Goal: Navigation & Orientation: Find specific page/section

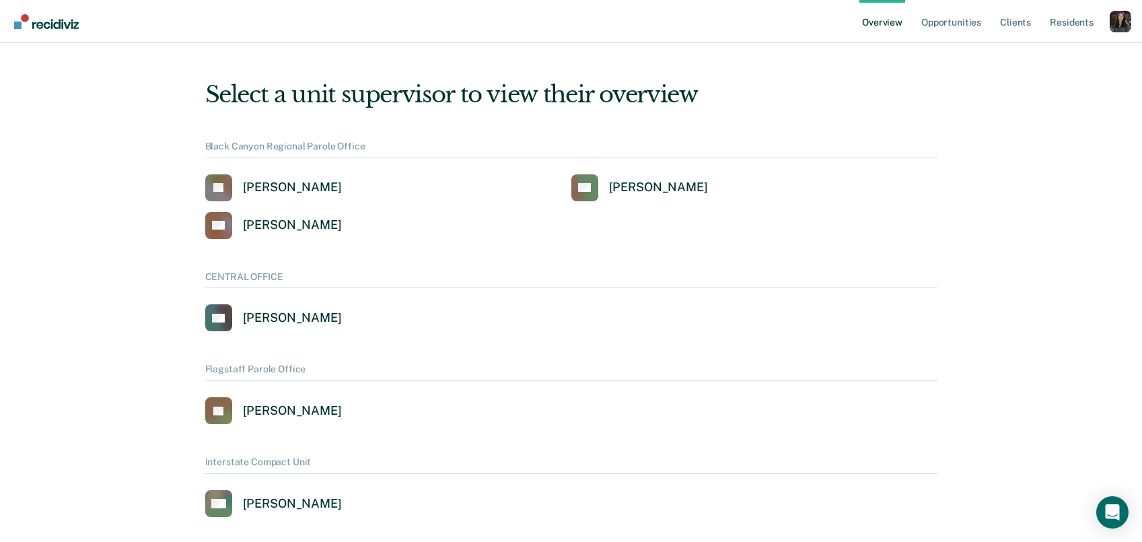
click at [1118, 28] on div "Profile dropdown button" at bounding box center [1121, 22] width 22 height 22
click at [1073, 85] on link "How it works" at bounding box center [1066, 82] width 87 height 11
click at [1122, 30] on div "Profile dropdown button" at bounding box center [1121, 22] width 22 height 22
click at [1037, 60] on link "Profile" at bounding box center [1066, 61] width 87 height 11
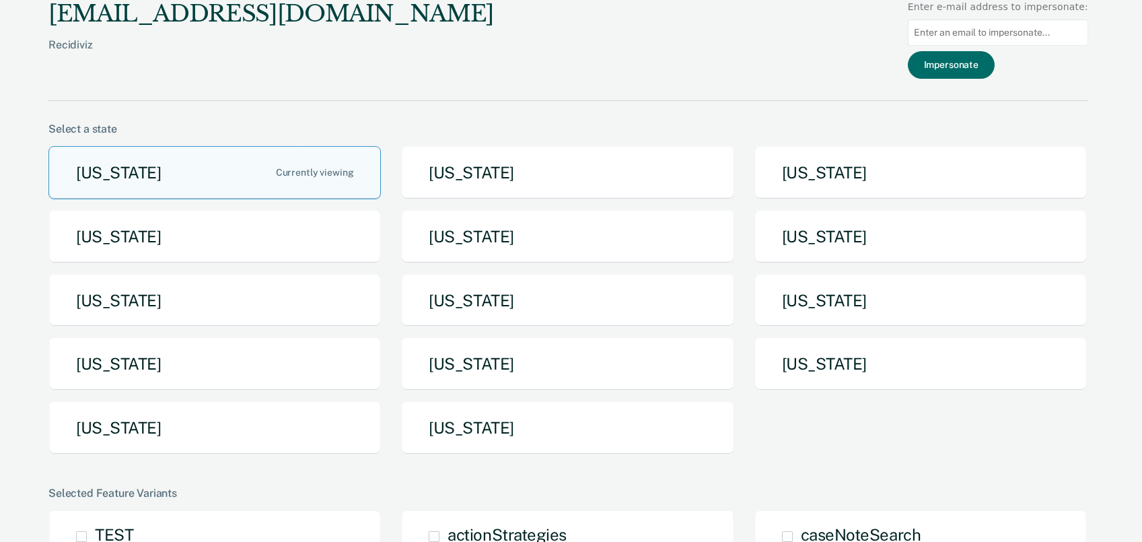
click at [326, 455] on div "[US_STATE] [US_STATE] [US_STATE] [US_STATE] [US_STATE] [US_STATE] [US_STATE] [U…" at bounding box center [568, 305] width 1040 height 319
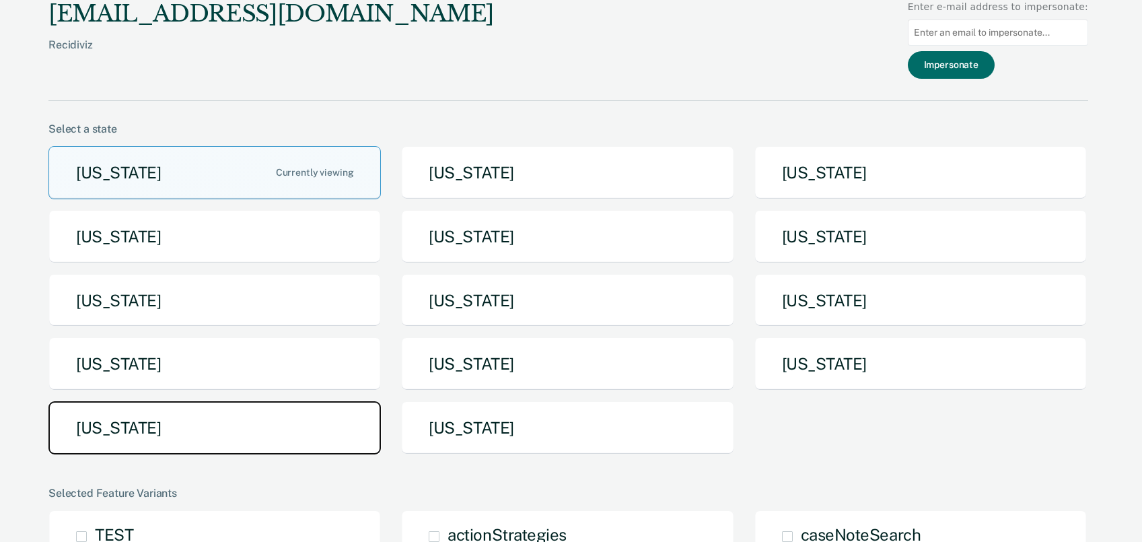
click at [308, 442] on button "[US_STATE]" at bounding box center [214, 427] width 333 height 53
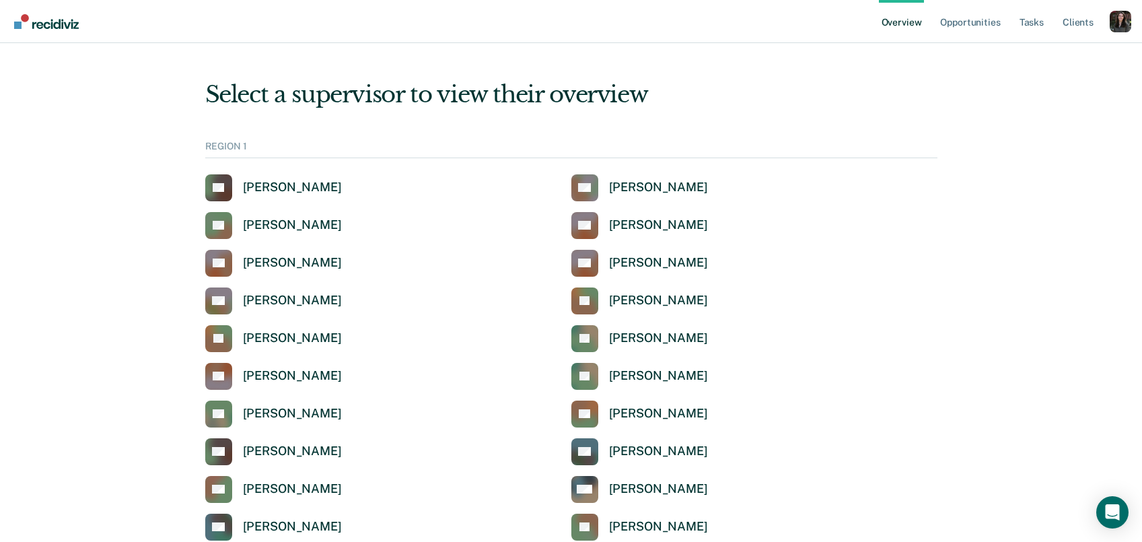
click at [1123, 30] on div "Profile dropdown button" at bounding box center [1121, 22] width 22 height 22
click at [1066, 88] on link "How it works" at bounding box center [1066, 82] width 87 height 11
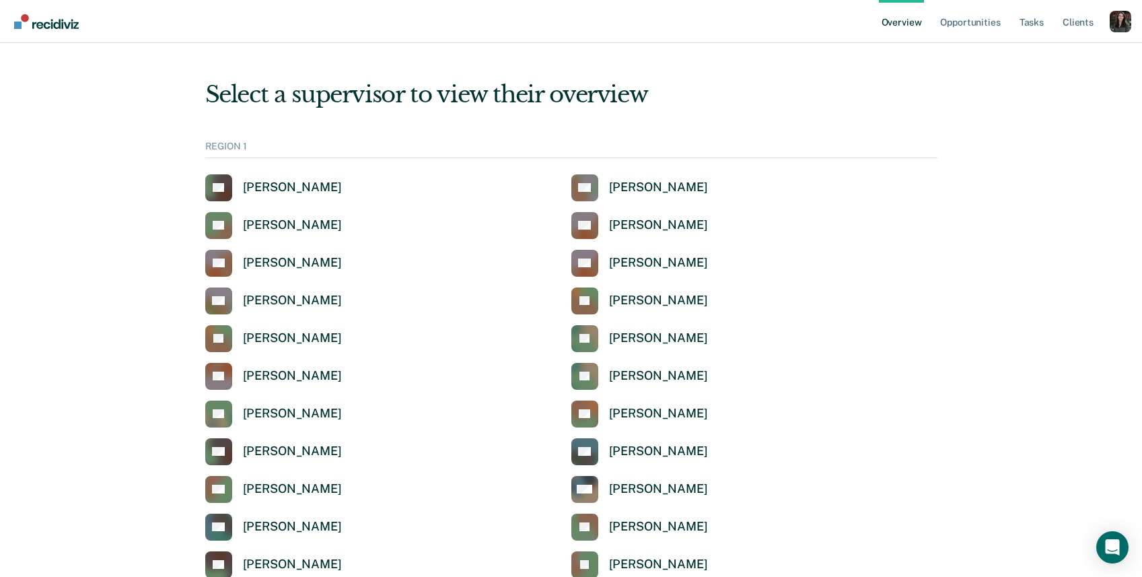
click at [1117, 34] on div "Profile How it works Log Out" at bounding box center [1121, 23] width 22 height 24
click at [1121, 20] on div "Profile dropdown button" at bounding box center [1121, 22] width 22 height 22
click at [1045, 23] on link "Tasks" at bounding box center [1032, 21] width 30 height 43
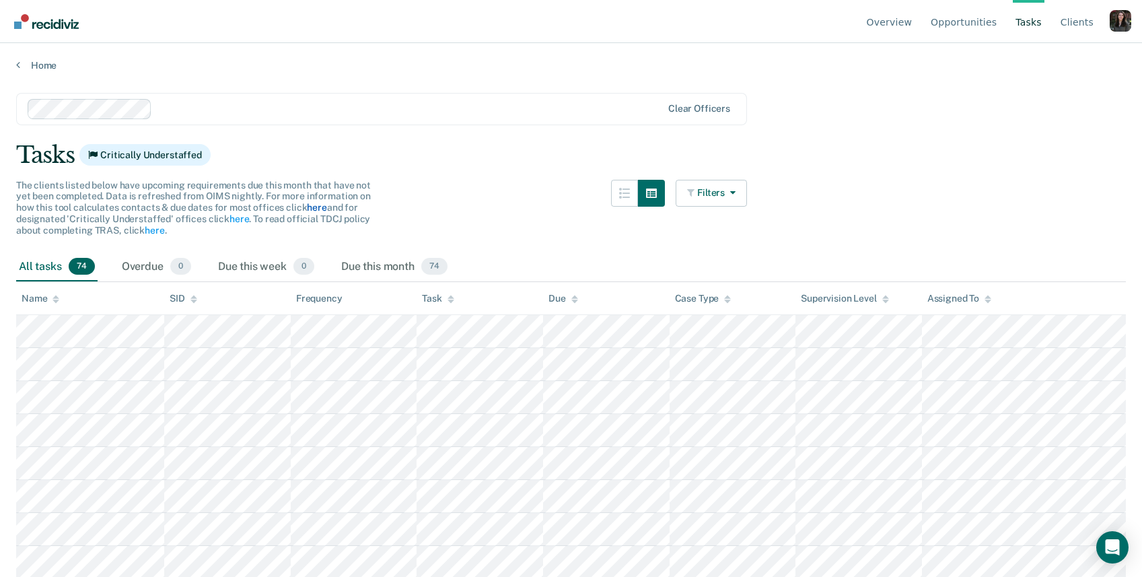
click at [314, 207] on link "here" at bounding box center [317, 207] width 20 height 11
click at [1119, 22] on div "Profile dropdown button" at bounding box center [1121, 21] width 22 height 22
click at [1048, 88] on link "How it works" at bounding box center [1066, 84] width 87 height 11
